Goal: Task Accomplishment & Management: Use online tool/utility

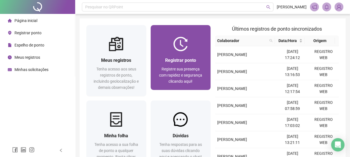
click at [170, 52] on div "Registrar ponto Registre sua presença com rapidez e segurança clicando aqui!" at bounding box center [181, 70] width 60 height 39
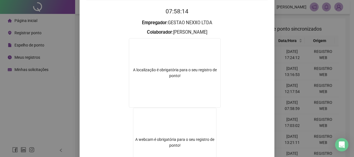
scroll to position [84, 0]
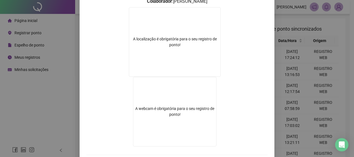
click at [318, 72] on div "Registro de ponto web 07:58:14 Empregador : GESTAO NEXXO LTDA Colaborador : [PE…" at bounding box center [177, 78] width 354 height 157
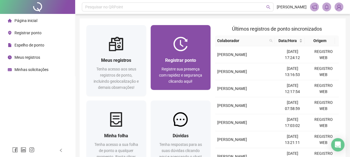
click at [192, 67] on span "Registre sua presença com rapidez e segurança clicando aqui!" at bounding box center [180, 75] width 43 height 17
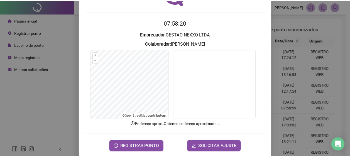
scroll to position [48, 0]
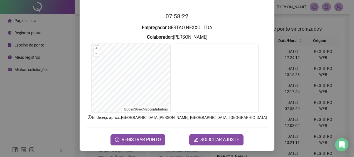
click at [155, 133] on form "07:58:22 Empregador : GESTAO NEXXO LTDA Colaborador : [PERSON_NAME] + – ⇧ › © O…" at bounding box center [177, 78] width 182 height 133
click at [154, 136] on span "REGISTRAR PONTO" at bounding box center [141, 139] width 39 height 7
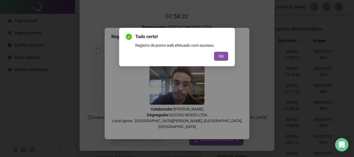
click at [221, 51] on div "Tudo certo! Registro de ponto web efetuado com sucesso. OK" at bounding box center [177, 46] width 102 height 27
click at [221, 55] on span "OK" at bounding box center [221, 56] width 5 height 6
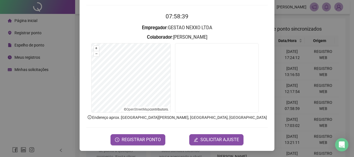
click at [310, 41] on div "Registro de ponto web 07:58:39 Empregador : GESTAO NEXXO LTDA Colaborador : [PE…" at bounding box center [177, 78] width 354 height 157
